Goal: Navigation & Orientation: Find specific page/section

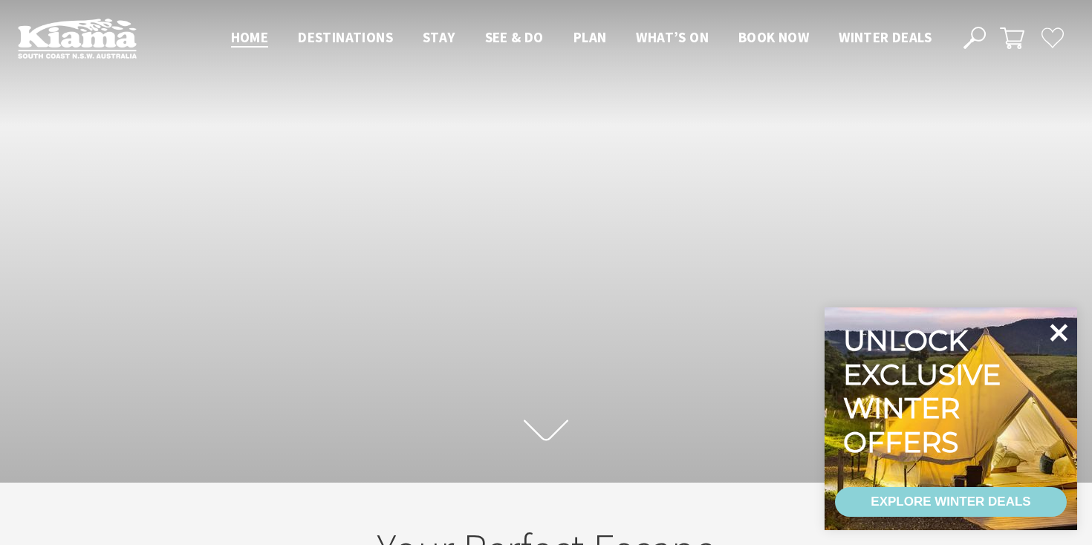
click at [1061, 333] on icon at bounding box center [1058, 333] width 36 height 36
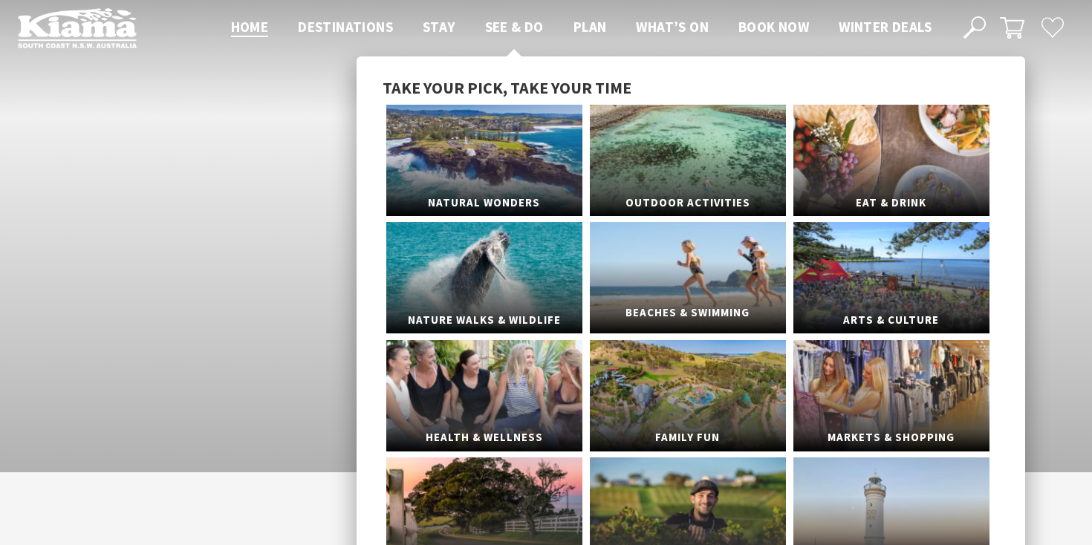
scroll to position [10, 0]
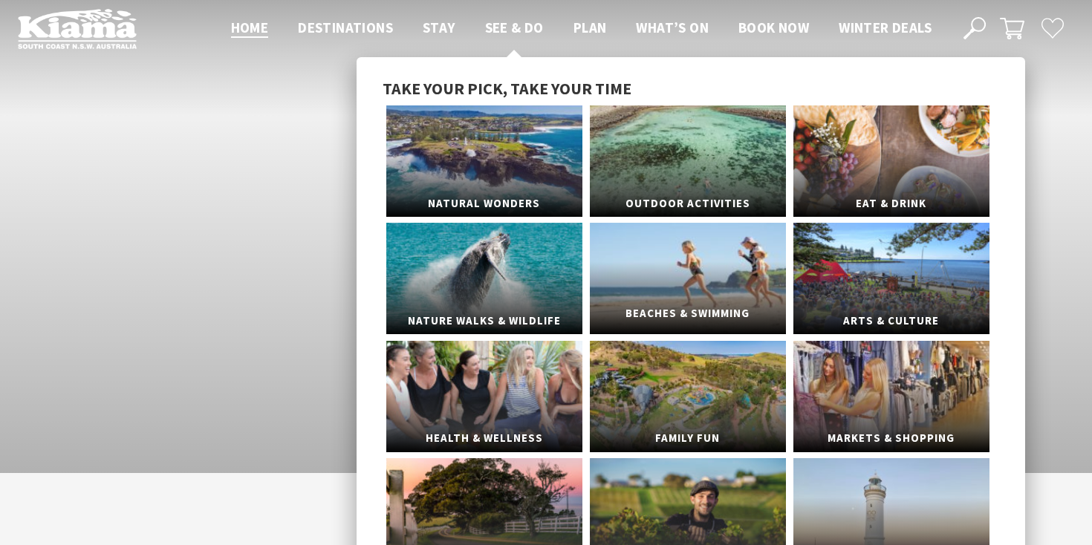
click at [697, 243] on link "Beaches & Swimming" at bounding box center [688, 278] width 196 height 111
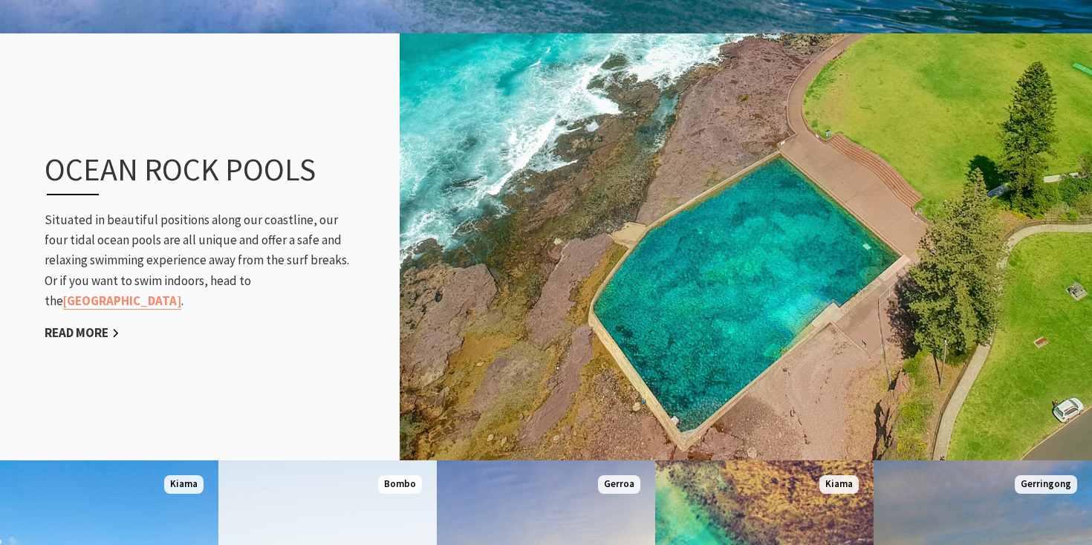
scroll to position [1524, 0]
click at [85, 324] on link "Read More" at bounding box center [82, 332] width 75 height 17
